Goal: Connect with others: Connect with others

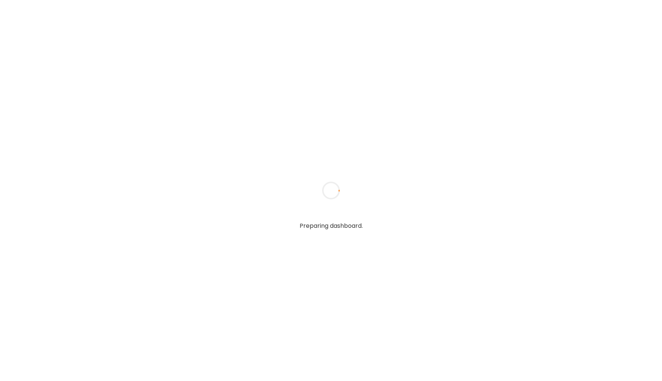
type input "*****"
type input "**********"
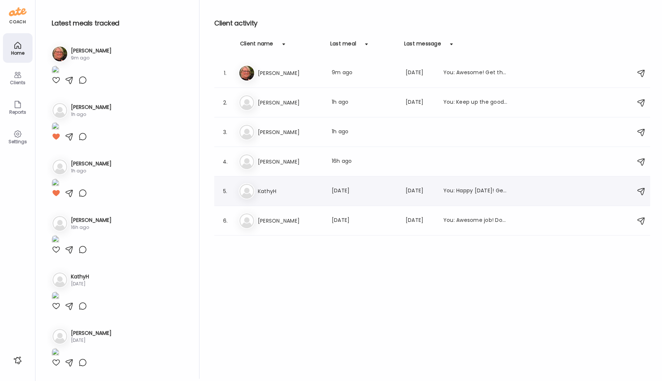
type input "**********"
click at [267, 190] on h3 "KathyH" at bounding box center [290, 191] width 65 height 9
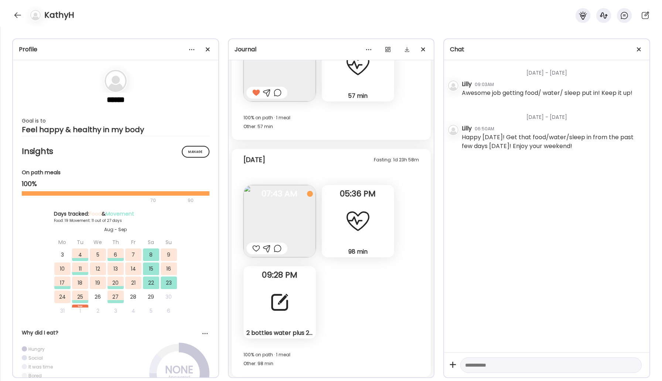
scroll to position [8401, 0]
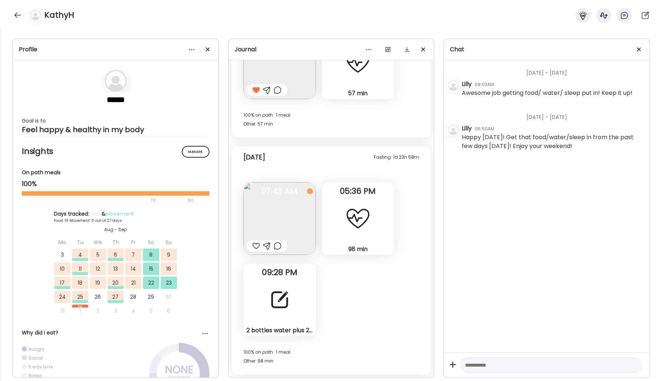
click at [291, 305] on div at bounding box center [279, 299] width 27 height 27
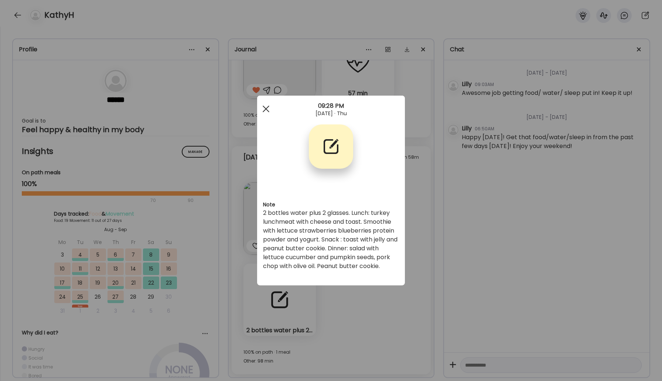
click at [265, 110] on div at bounding box center [265, 109] width 15 height 15
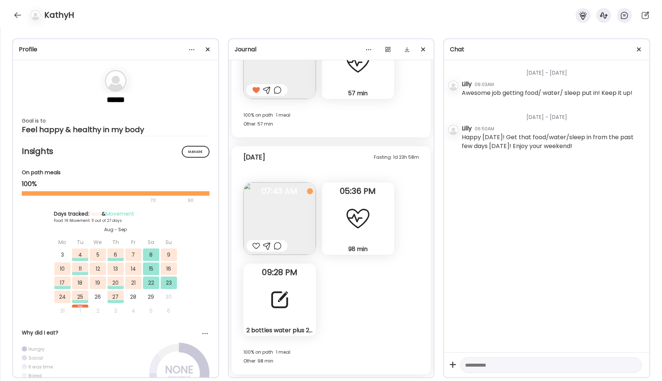
click at [283, 313] on div at bounding box center [279, 299] width 27 height 27
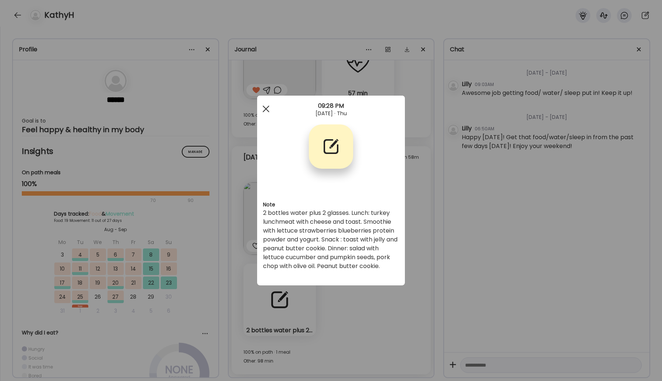
click at [268, 109] on div at bounding box center [265, 109] width 15 height 15
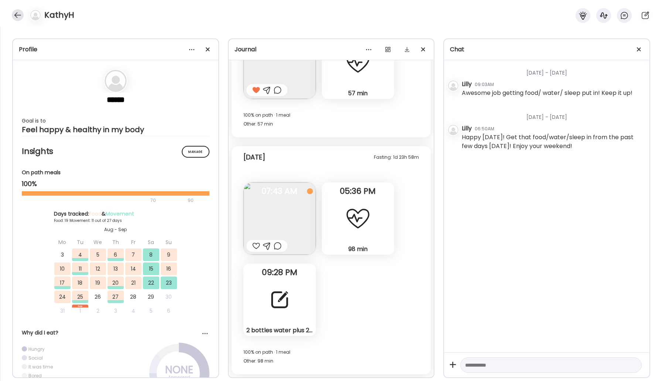
click at [17, 12] on div at bounding box center [18, 15] width 12 height 12
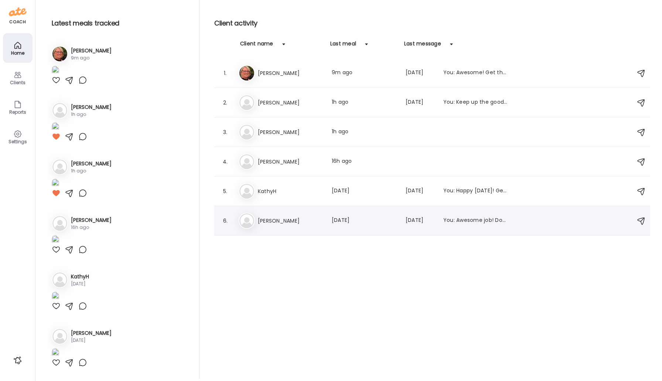
click at [276, 215] on div "Ke [PERSON_NAME] Last meal: [DATE] Last message: [DATE] You: Awesome job! Don't…" at bounding box center [432, 221] width 389 height 16
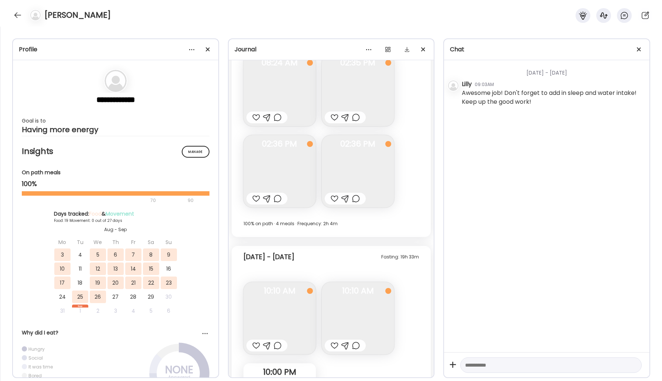
scroll to position [5153, 0]
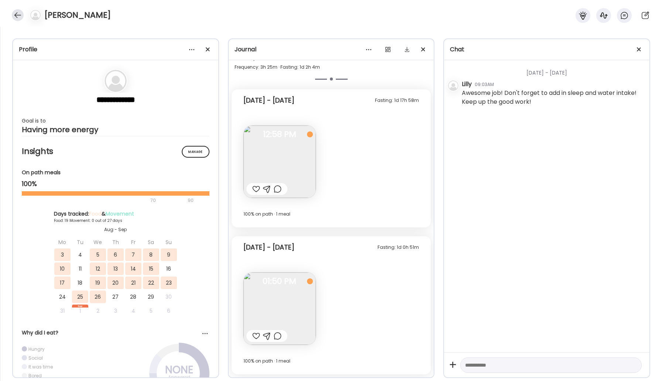
click at [17, 16] on div at bounding box center [18, 15] width 12 height 12
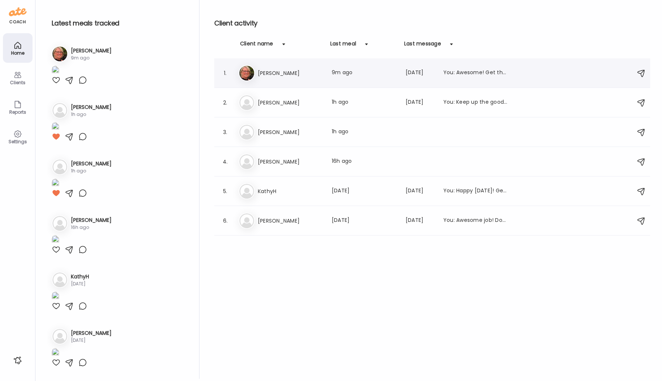
click at [273, 75] on h3 "[PERSON_NAME]" at bounding box center [290, 73] width 65 height 9
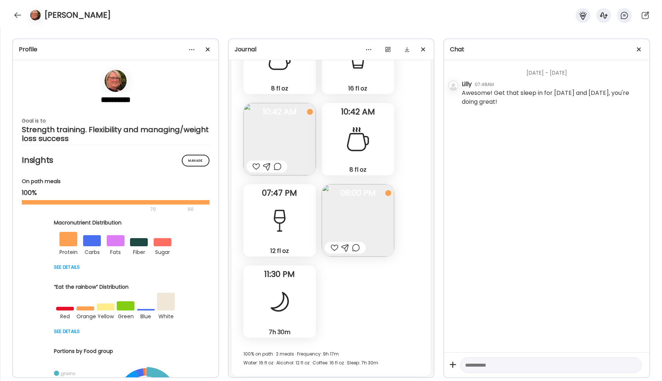
scroll to position [12176, 0]
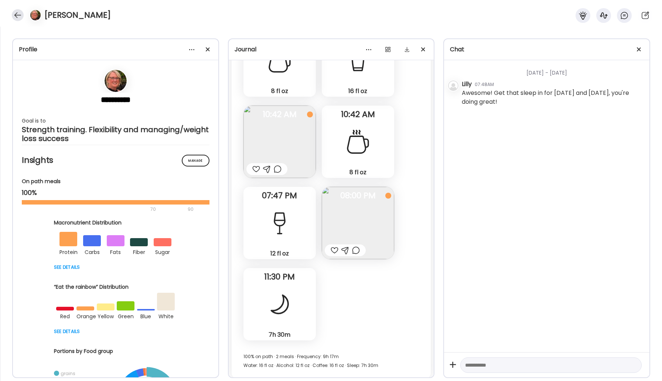
click at [20, 15] on div at bounding box center [18, 15] width 12 height 12
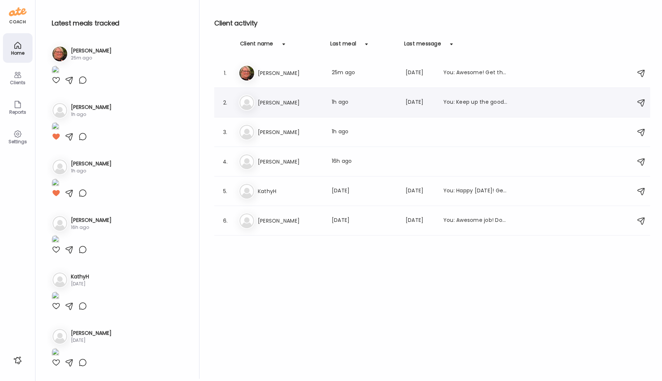
click at [271, 106] on h3 "[PERSON_NAME]" at bounding box center [290, 102] width 65 height 9
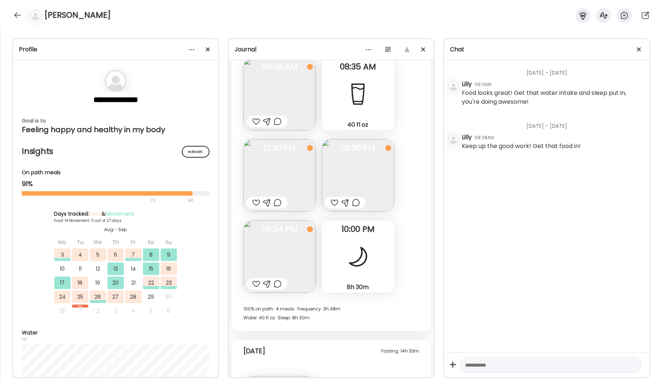
scroll to position [5943, 0]
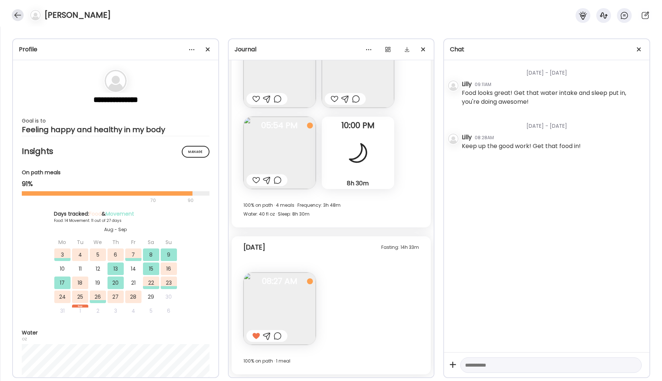
click at [18, 19] on div at bounding box center [18, 15] width 12 height 12
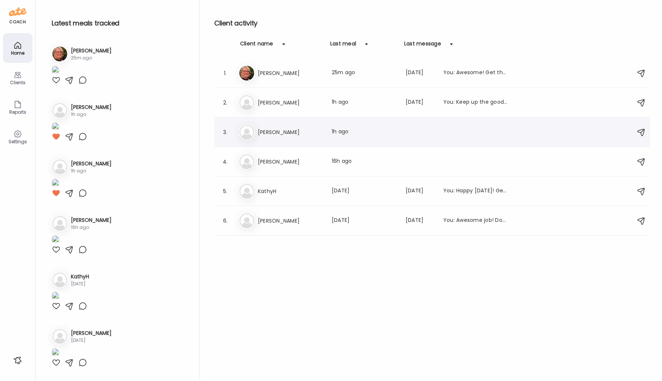
click at [265, 131] on h3 "[PERSON_NAME]" at bounding box center [290, 132] width 65 height 9
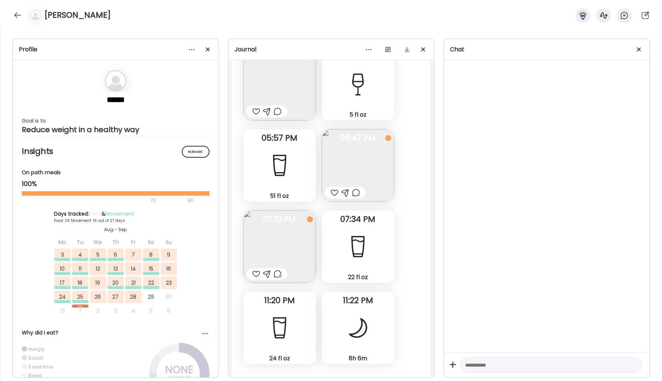
scroll to position [18697, 0]
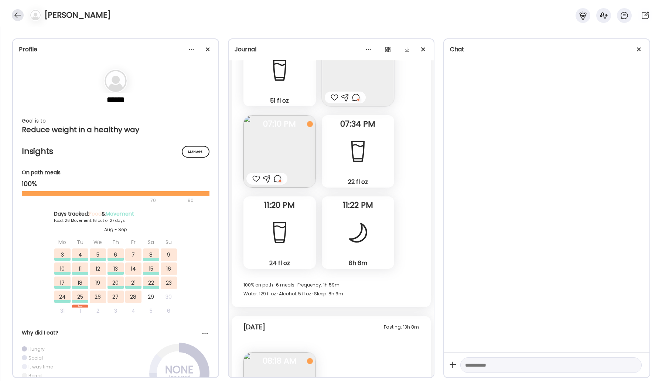
click at [14, 16] on div at bounding box center [18, 15] width 12 height 12
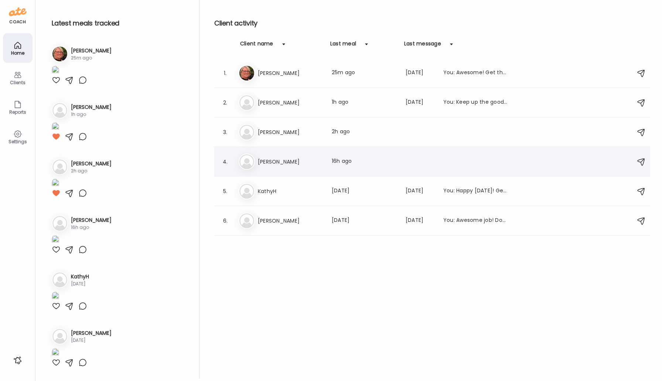
click at [268, 163] on h3 "[PERSON_NAME]" at bounding box center [290, 161] width 65 height 9
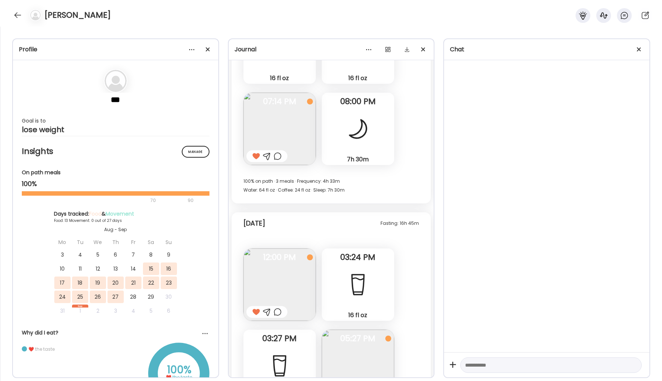
scroll to position [4387, 0]
click at [20, 16] on div at bounding box center [18, 15] width 12 height 12
